Goal: Check status: Check status

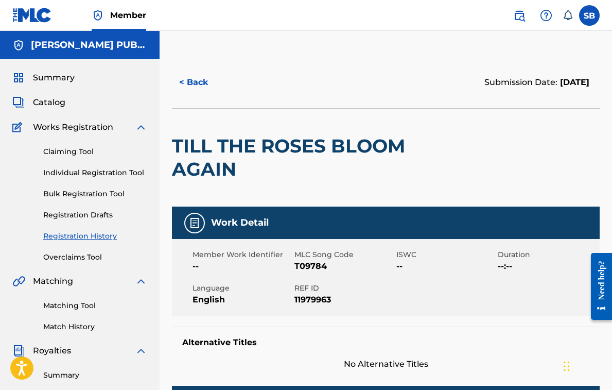
click at [54, 74] on span "Summary" at bounding box center [54, 78] width 42 height 12
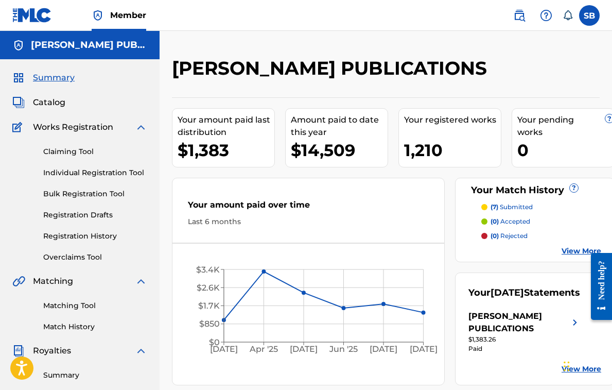
click at [72, 235] on link "Registration History" at bounding box center [95, 236] width 104 height 11
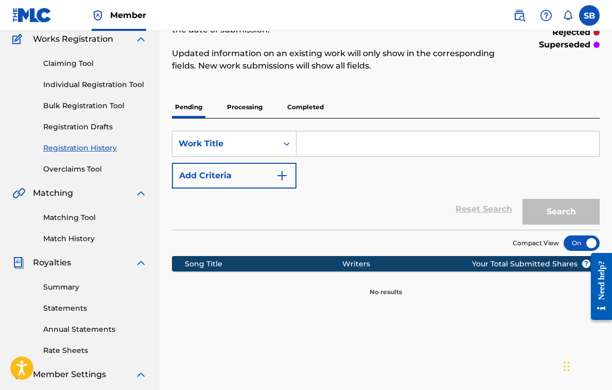
scroll to position [95, 0]
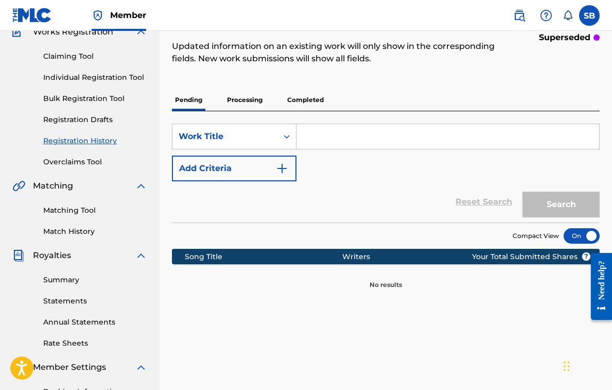
click at [240, 102] on p "Processing" at bounding box center [245, 100] width 42 height 22
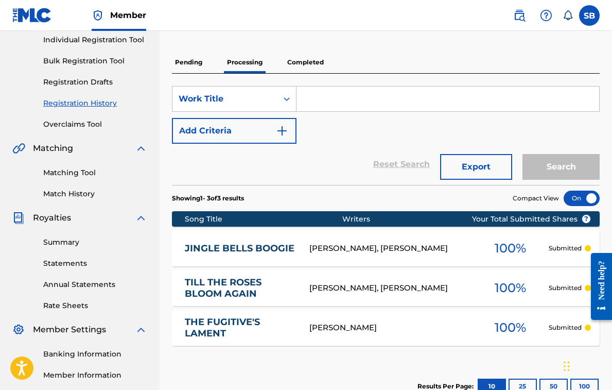
scroll to position [104, 0]
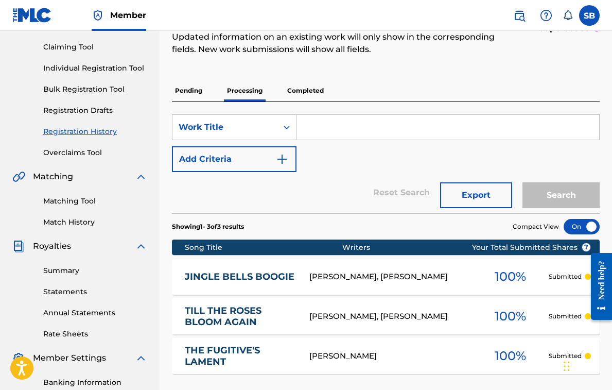
click at [310, 90] on p "Completed" at bounding box center [305, 91] width 43 height 22
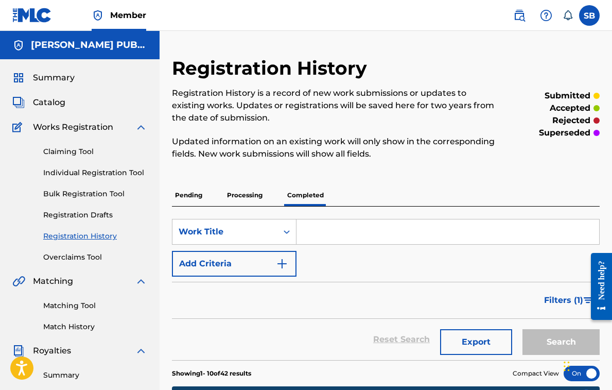
click at [57, 77] on span "Summary" at bounding box center [54, 78] width 42 height 12
